Goal: Task Accomplishment & Management: Use online tool/utility

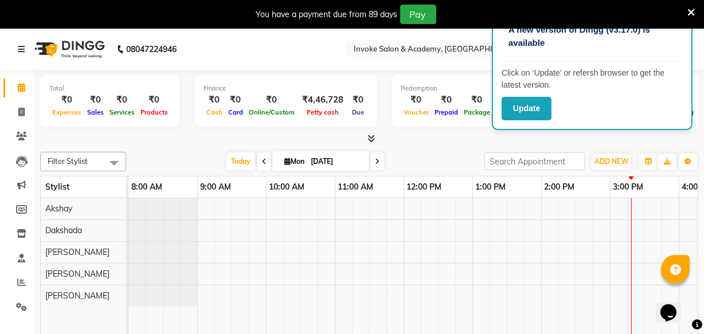
scroll to position [0, 275]
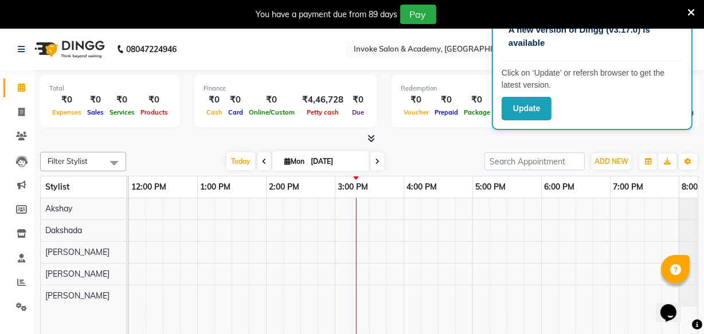
click at [695, 10] on div "You have a payment due from 89 days Pay" at bounding box center [352, 14] width 704 height 29
click at [691, 10] on icon at bounding box center [690, 12] width 7 height 10
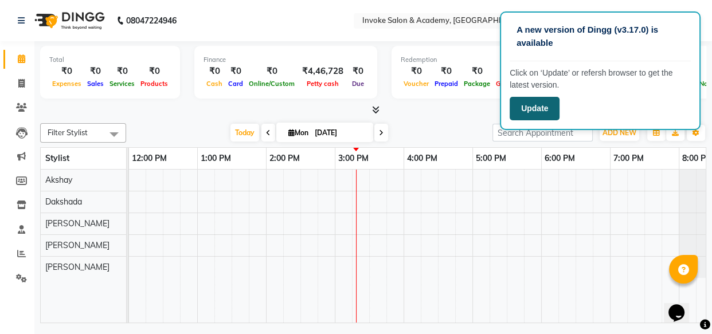
click at [551, 100] on button "Update" at bounding box center [535, 108] width 50 height 23
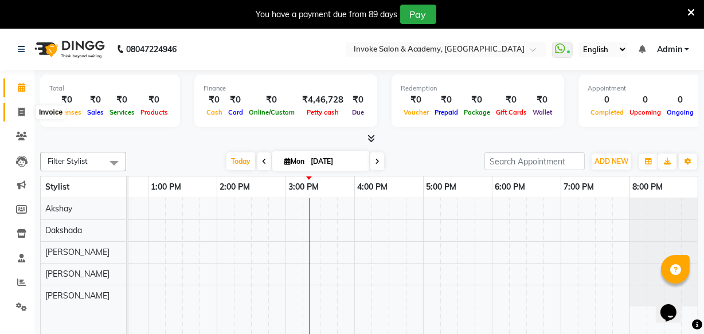
click at [26, 115] on span at bounding box center [21, 112] width 20 height 13
select select "service"
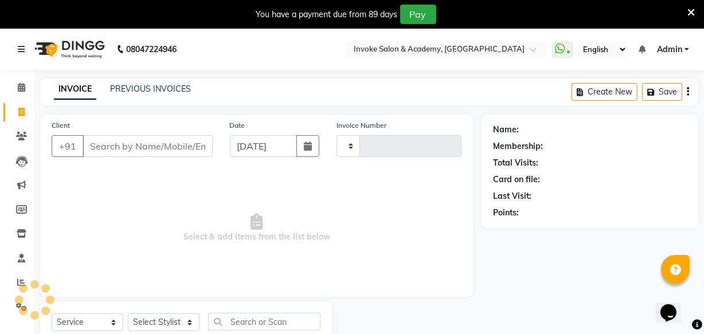
click at [171, 149] on input "Client" at bounding box center [148, 146] width 130 height 22
type input "0321"
select select "5499"
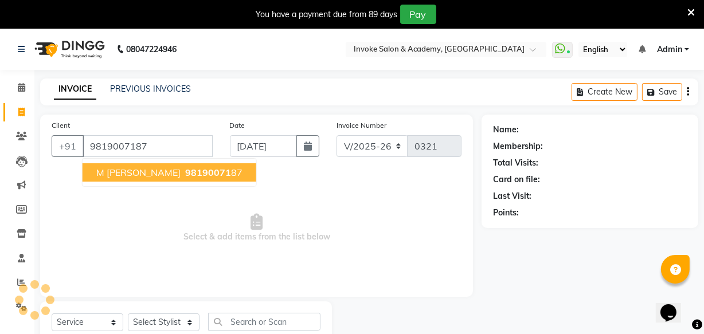
type input "9819007187"
select select "1: Object"
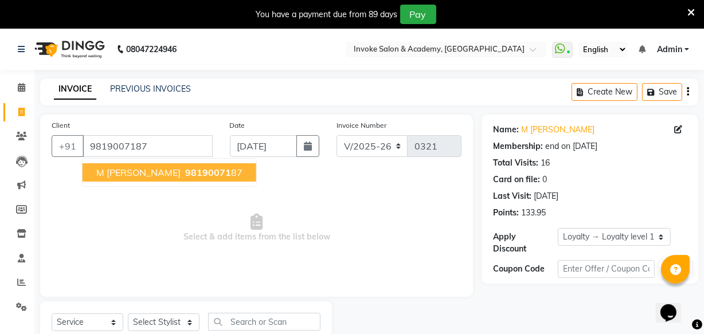
click at [185, 170] on span "98190071" at bounding box center [208, 172] width 46 height 11
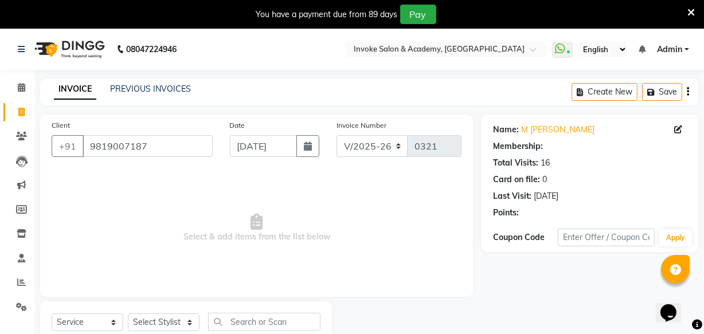
select select "1: Object"
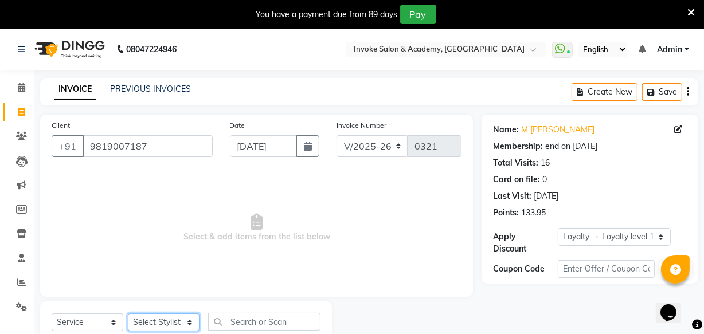
click at [179, 319] on select "Select Stylist Akshay Dakshada Khushbu Pratiksha Sonal" at bounding box center [164, 323] width 72 height 18
select select "38106"
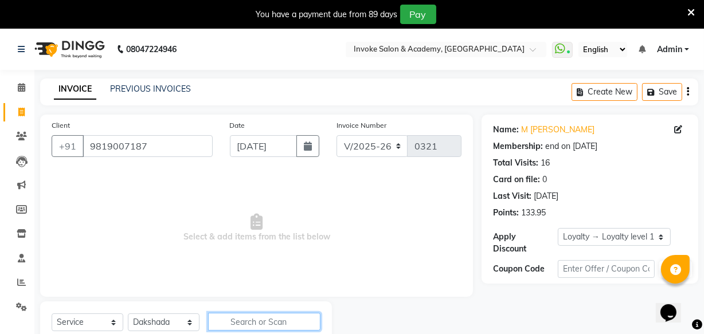
click at [229, 318] on input "text" at bounding box center [264, 322] width 112 height 18
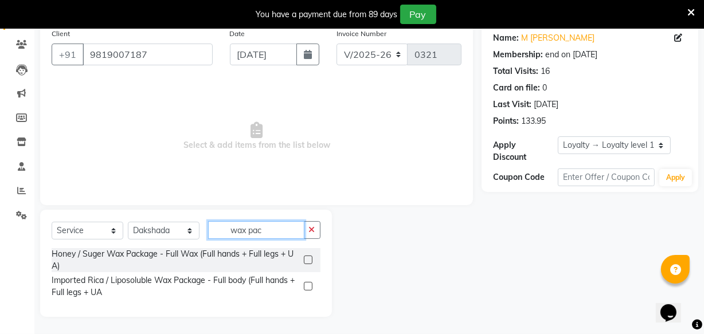
scroll to position [92, 0]
type input "wax pack"
click at [305, 257] on label at bounding box center [308, 260] width 9 height 9
click at [305, 257] on input "checkbox" at bounding box center [307, 260] width 7 height 7
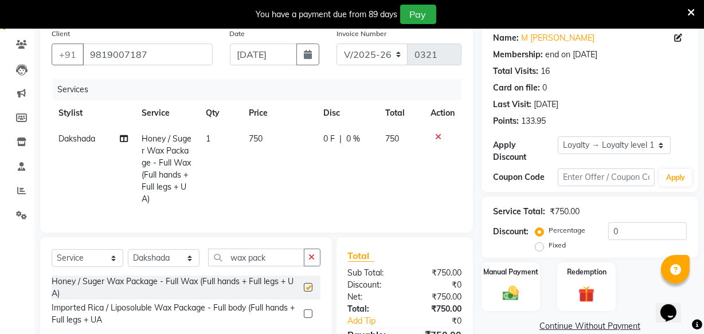
checkbox input "false"
click at [609, 229] on input "0" at bounding box center [647, 231] width 79 height 18
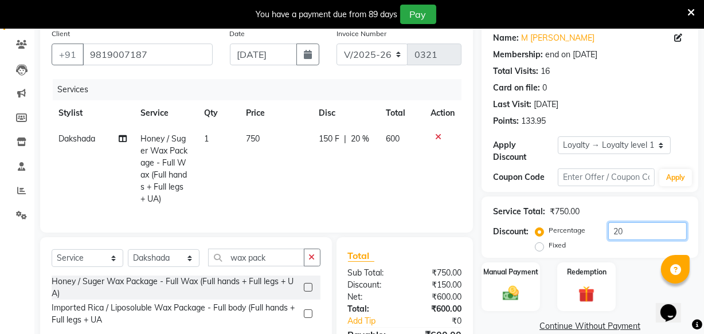
type input "20"
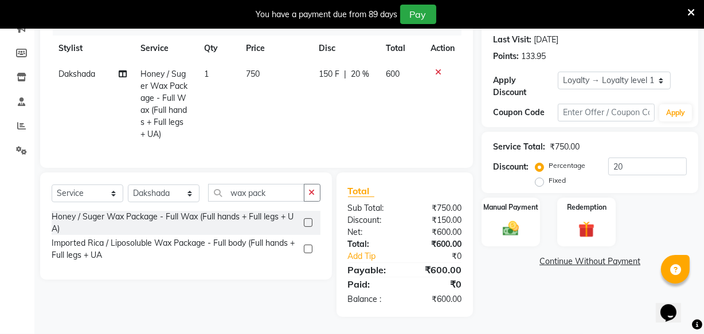
scroll to position [164, 0]
click at [532, 212] on div "Manual Payment" at bounding box center [510, 222] width 61 height 51
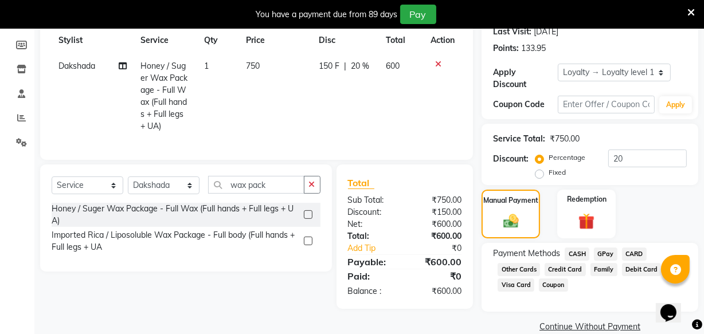
click at [602, 256] on span "GPay" at bounding box center [605, 254] width 23 height 13
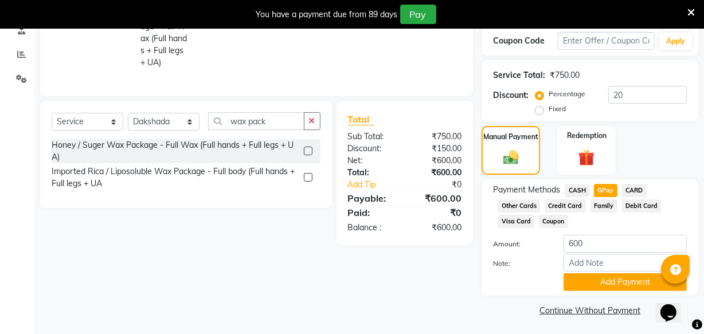
scroll to position [230, 0]
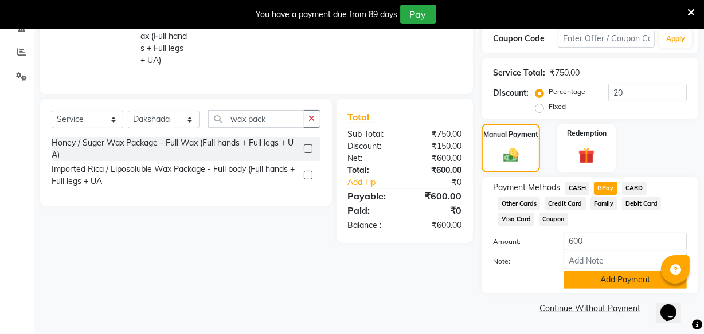
click at [594, 275] on button "Add Payment" at bounding box center [624, 280] width 123 height 18
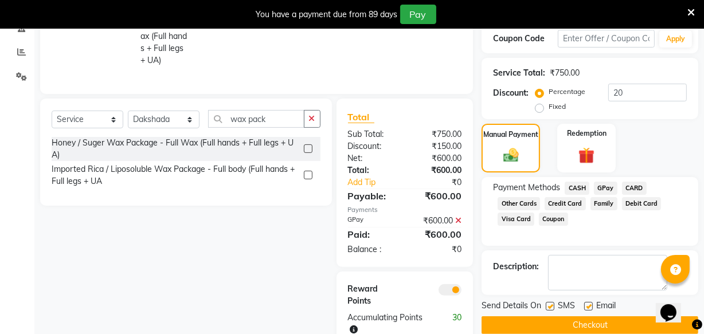
click at [555, 321] on button "Checkout" at bounding box center [589, 325] width 217 height 18
